Goal: Download file/media

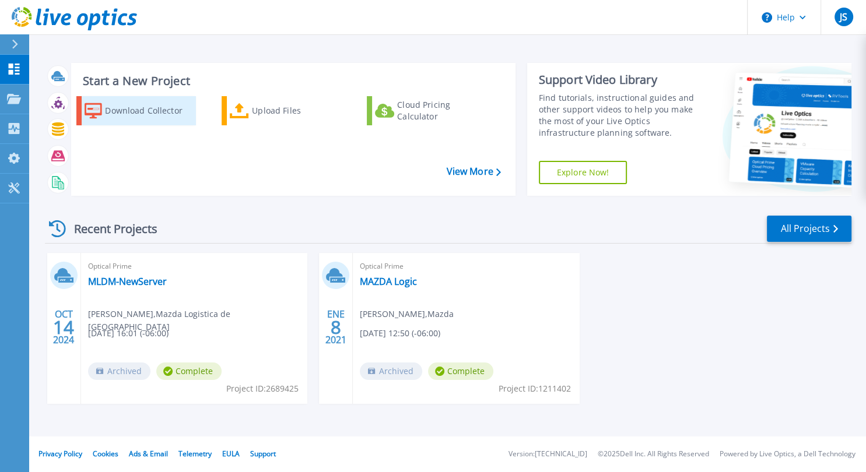
click at [135, 111] on div "Download Collector" at bounding box center [149, 110] width 88 height 23
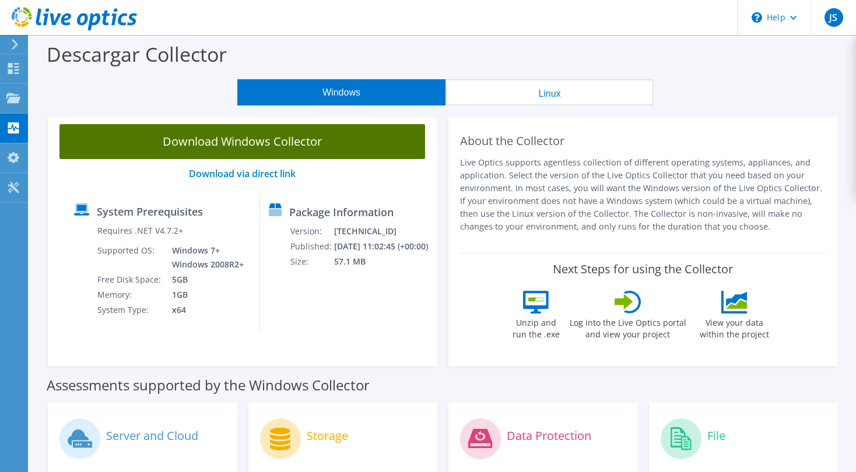
click at [256, 143] on link "Download Windows Collector" at bounding box center [242, 141] width 366 height 35
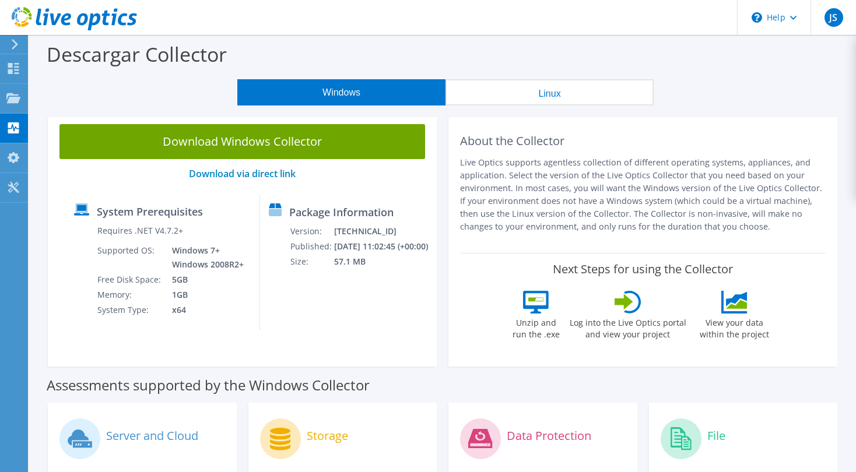
click at [349, 93] on button "Windows" at bounding box center [341, 92] width 208 height 26
click at [10, 97] on use at bounding box center [13, 98] width 14 height 10
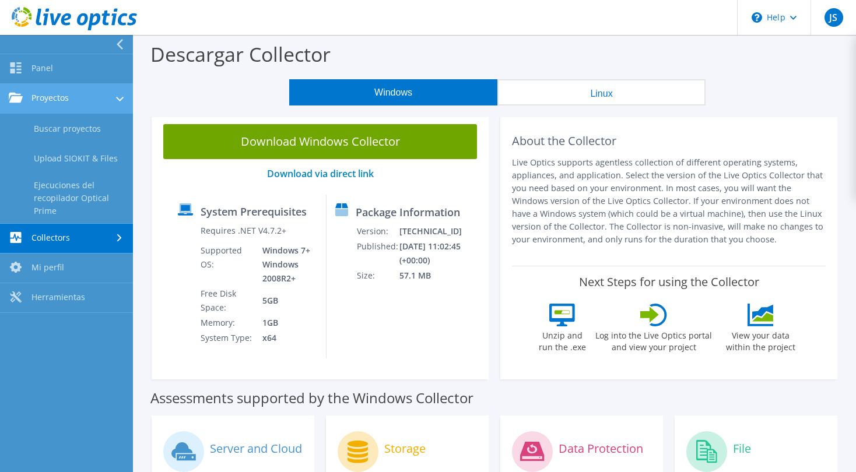
click at [58, 101] on link "Proyectos" at bounding box center [66, 99] width 133 height 30
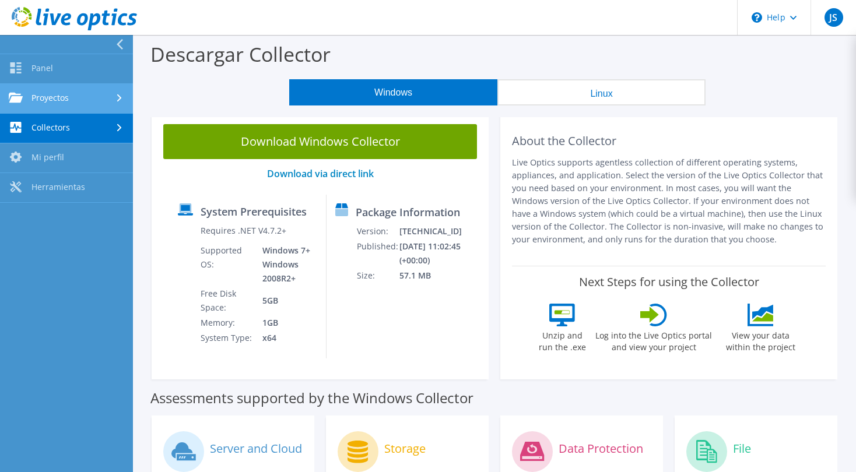
click at [58, 101] on link "Proyectos" at bounding box center [66, 99] width 133 height 30
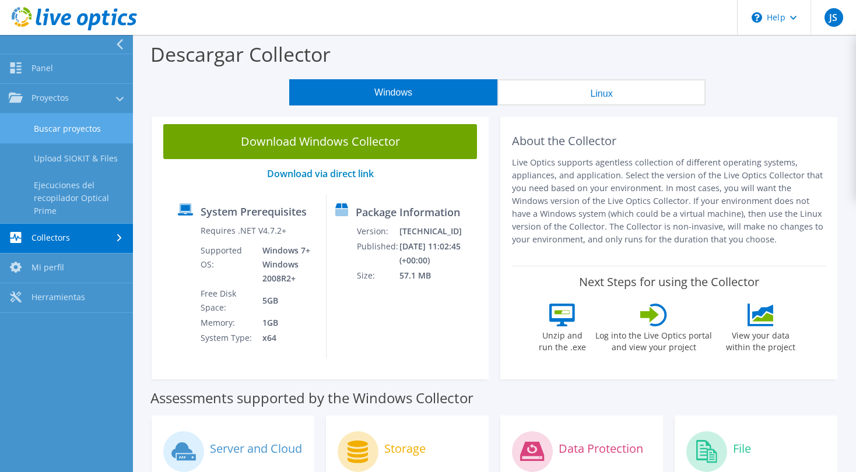
click at [62, 127] on link "Buscar proyectos" at bounding box center [66, 129] width 133 height 30
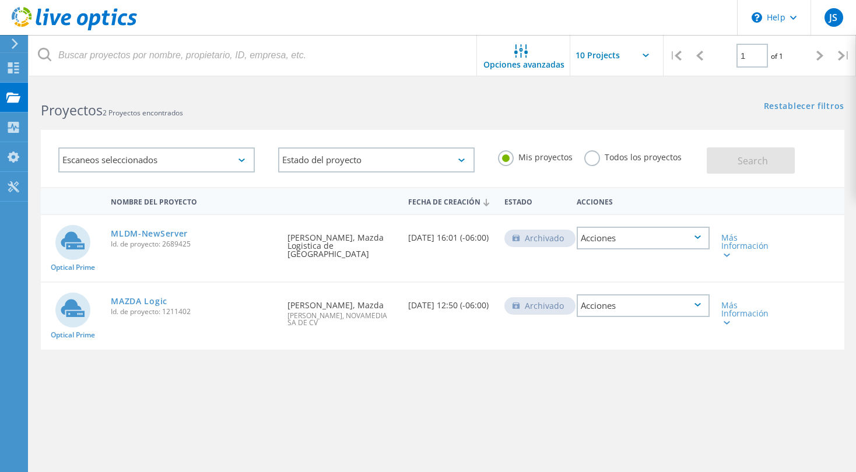
click at [697, 240] on div "Acciones" at bounding box center [643, 238] width 133 height 23
click at [616, 238] on div "Compartir" at bounding box center [643, 238] width 131 height 18
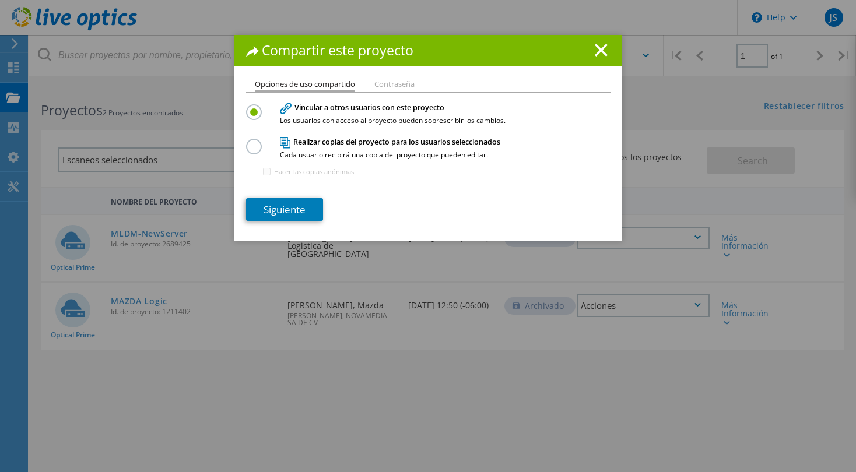
click at [251, 142] on label at bounding box center [256, 140] width 20 height 3
click at [0, 0] on input "radio" at bounding box center [0, 0] width 0 height 0
click at [279, 210] on link "Siguiente" at bounding box center [284, 209] width 77 height 23
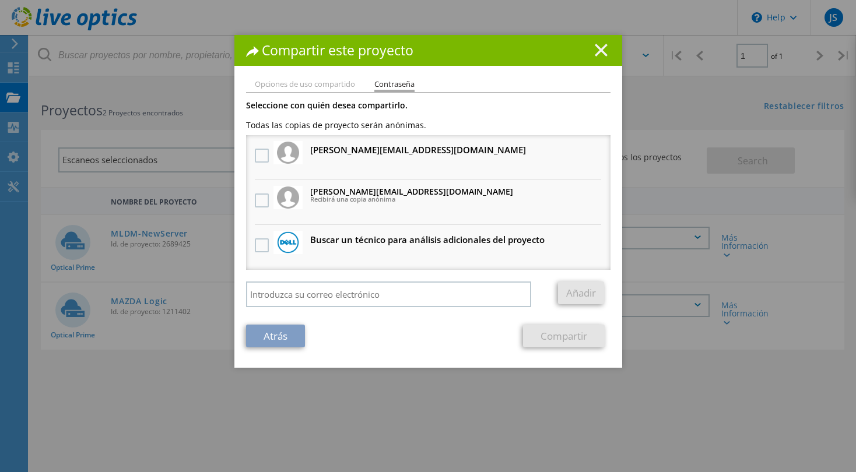
click at [595, 52] on line at bounding box center [601, 50] width 12 height 12
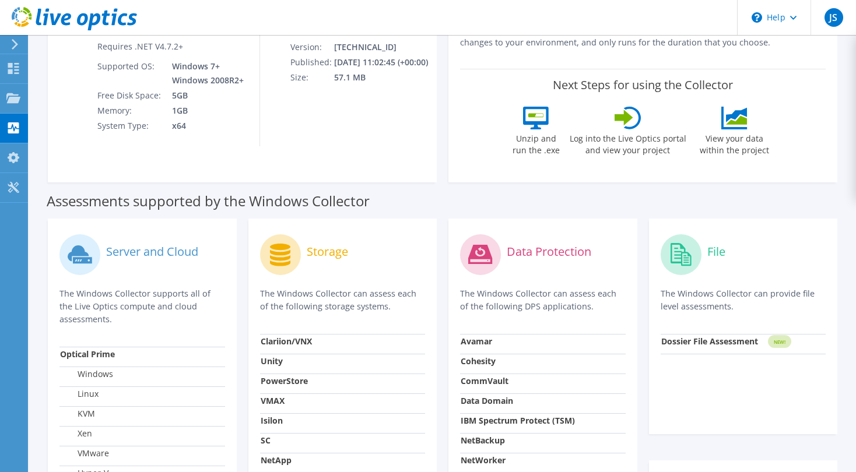
scroll to position [448, 0]
